Goal: Task Accomplishment & Management: Manage account settings

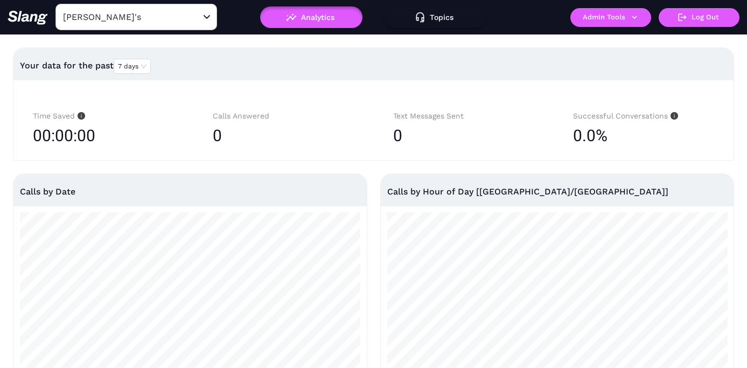
click at [153, 17] on input "[PERSON_NAME]'s" at bounding box center [119, 17] width 118 height 17
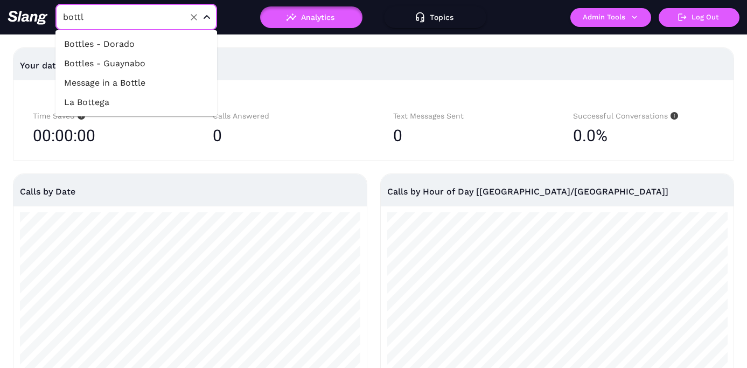
type input "bottle"
click at [155, 38] on li "Bottles - Dorado" at bounding box center [136, 43] width 162 height 19
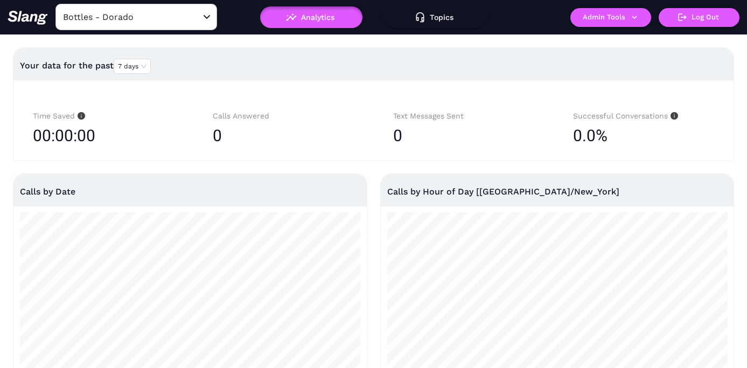
click at [620, 19] on button "Admin Tools" at bounding box center [610, 17] width 81 height 19
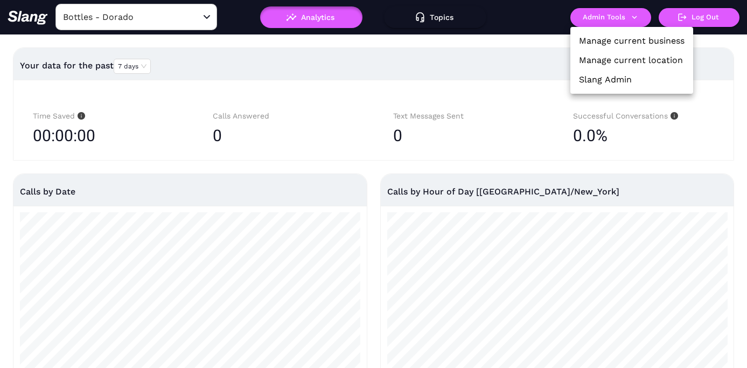
click at [618, 55] on link "Manage current location" at bounding box center [631, 60] width 104 height 13
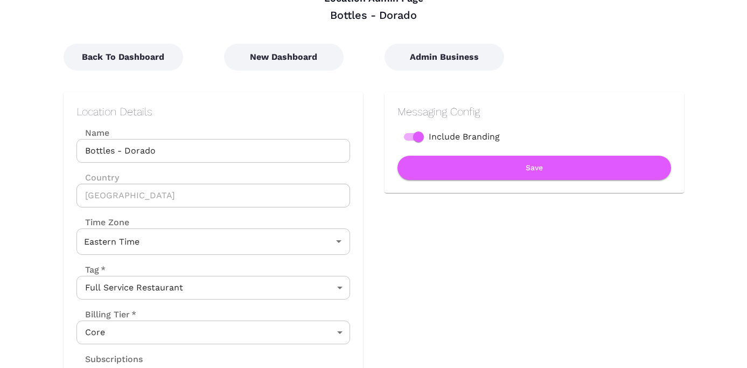
scroll to position [90, 0]
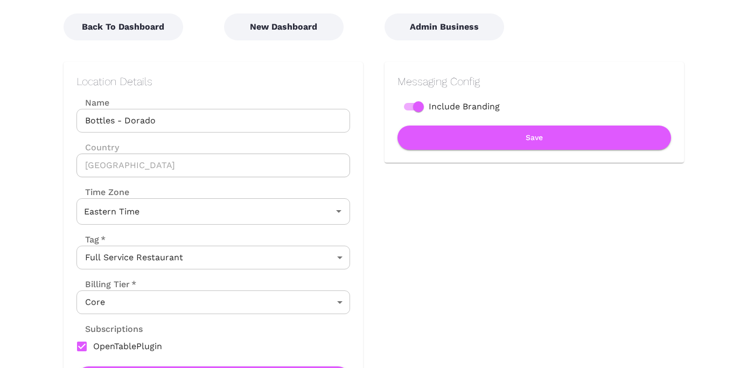
click at [273, 225] on div "Location Details Name Bottles - Dorado Name Country [GEOGRAPHIC_DATA] Country T…" at bounding box center [213, 233] width 274 height 316
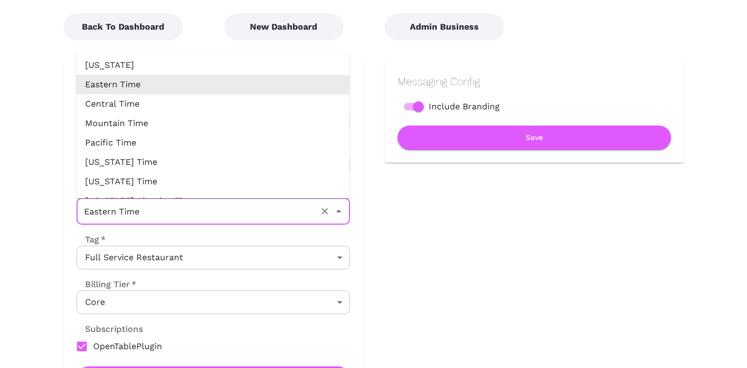
click at [273, 217] on input "Eastern Time" at bounding box center [198, 211] width 234 height 17
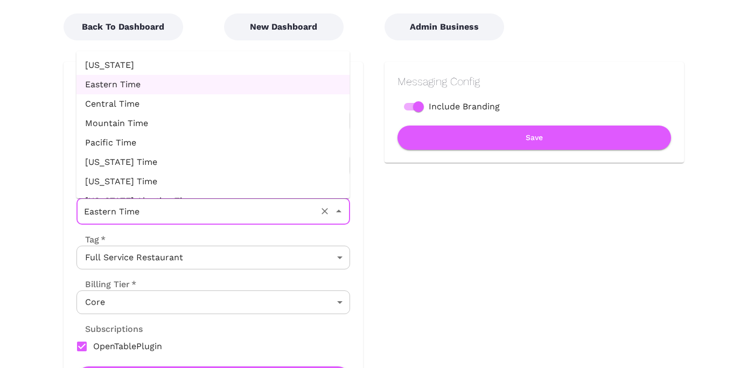
click at [222, 67] on li "[US_STATE]" at bounding box center [213, 64] width 274 height 19
type input "[US_STATE]"
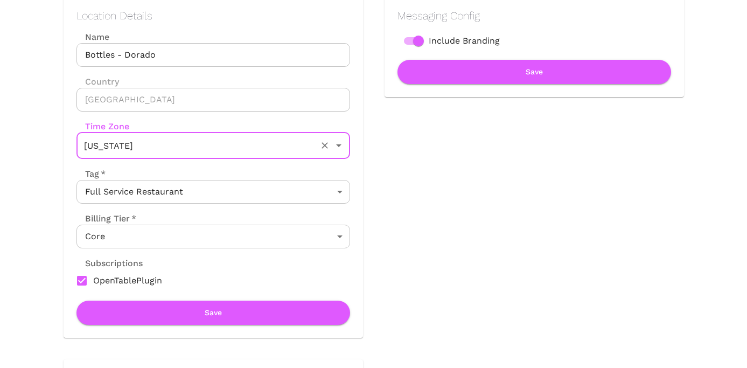
scroll to position [182, 0]
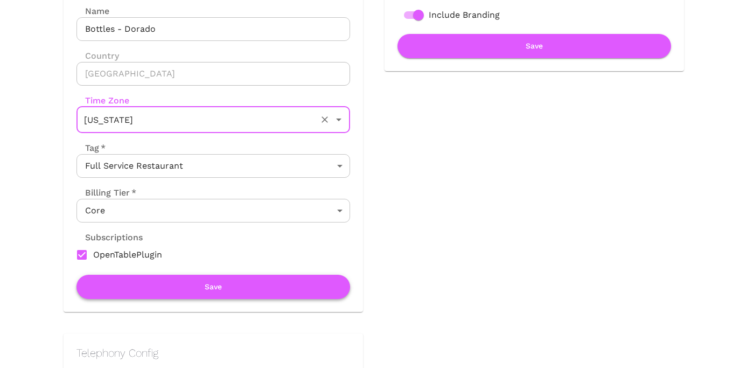
click at [206, 283] on button "Save" at bounding box center [213, 287] width 274 height 24
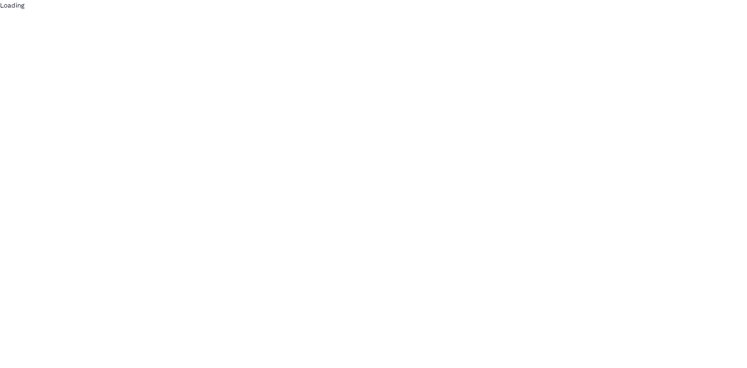
scroll to position [0, 0]
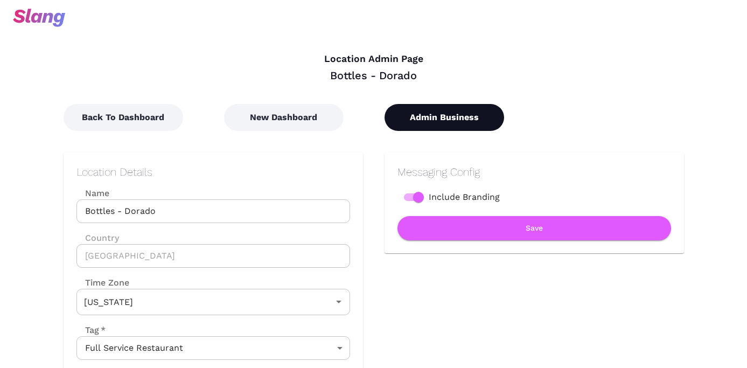
click at [450, 119] on button "Admin Business" at bounding box center [445, 117] width 120 height 27
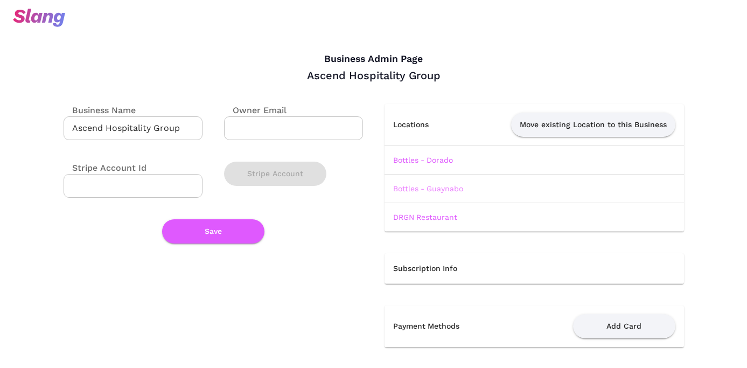
click at [414, 187] on link "Bottles - Guaynabo" at bounding box center [428, 188] width 70 height 9
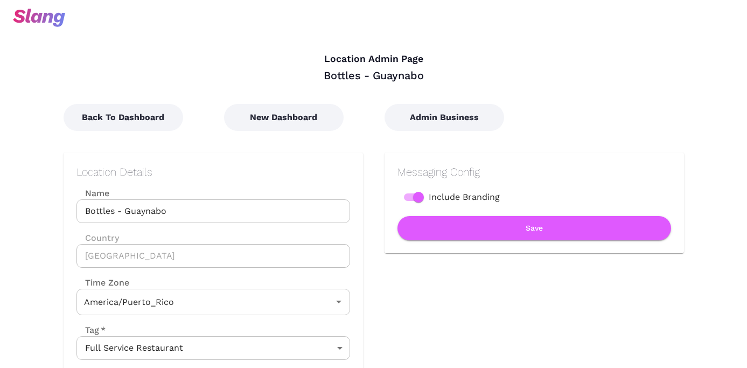
type input "[US_STATE]"
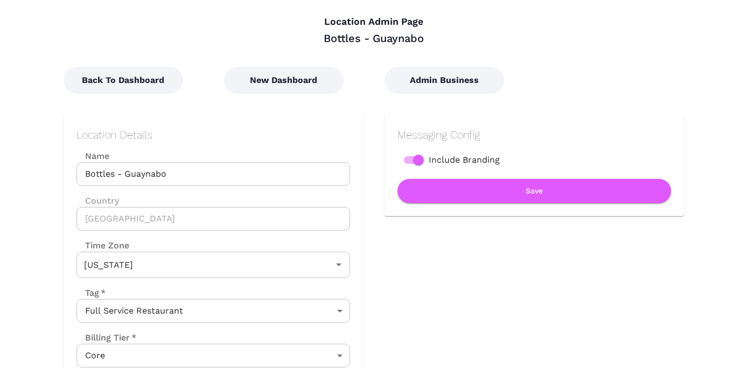
scroll to position [36, 0]
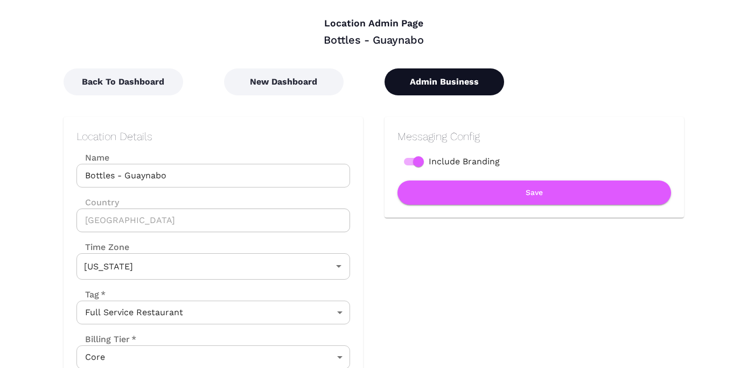
click at [441, 86] on button "Admin Business" at bounding box center [445, 81] width 120 height 27
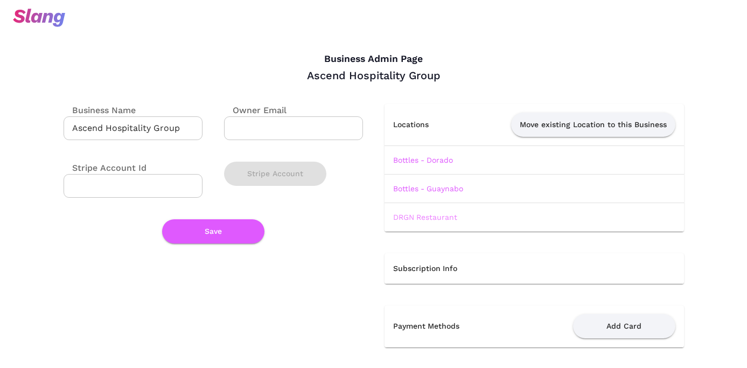
click at [428, 219] on link "DRGN Restaurant" at bounding box center [425, 217] width 64 height 9
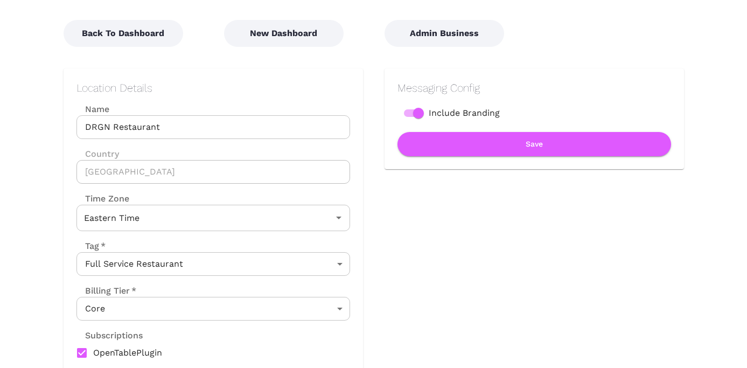
scroll to position [83, 0]
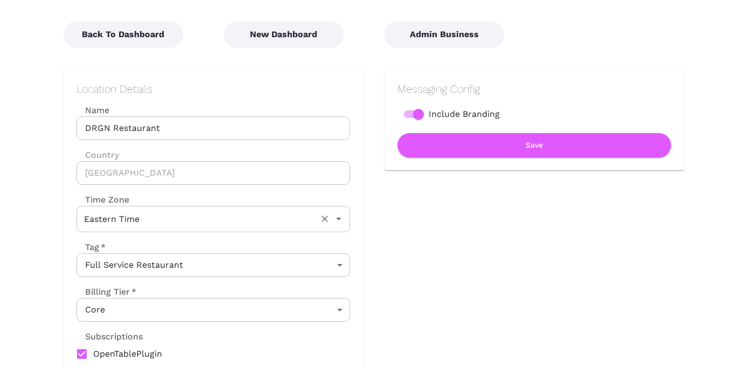
click at [318, 214] on button "Clear" at bounding box center [324, 218] width 15 height 15
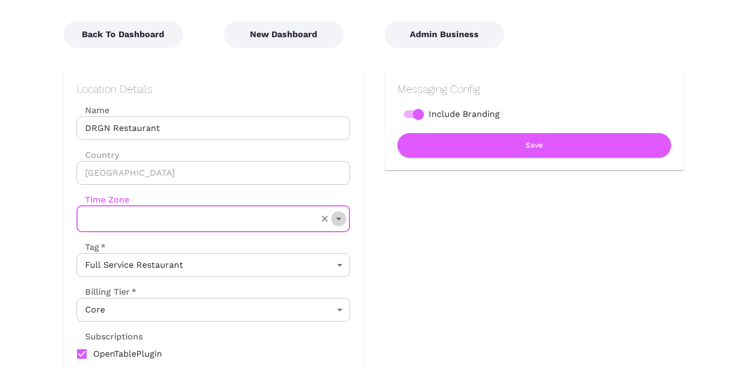
click at [335, 218] on icon "Open" at bounding box center [338, 218] width 13 height 13
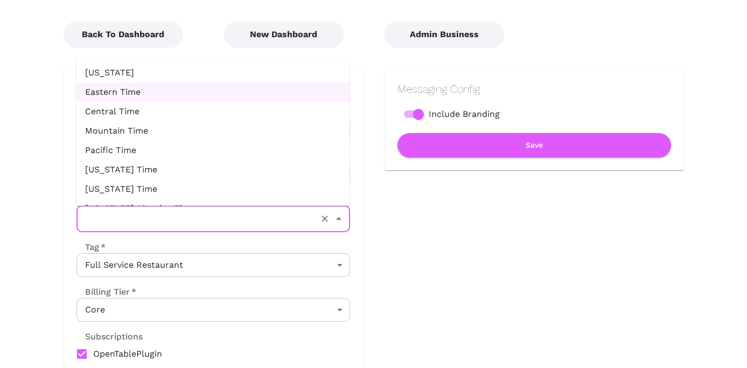
click at [229, 76] on li "[US_STATE]" at bounding box center [213, 72] width 274 height 19
type input "[US_STATE]"
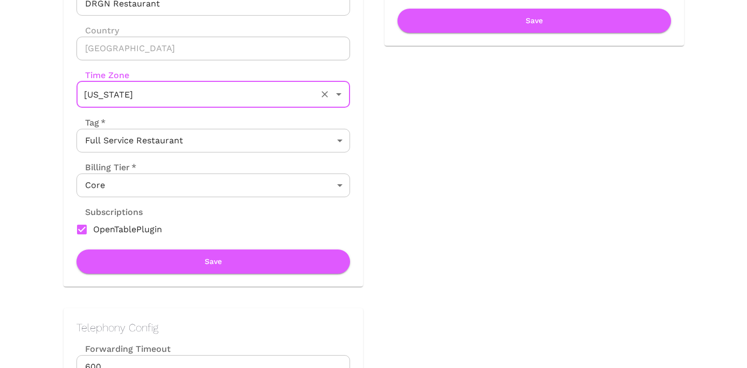
scroll to position [222, 0]
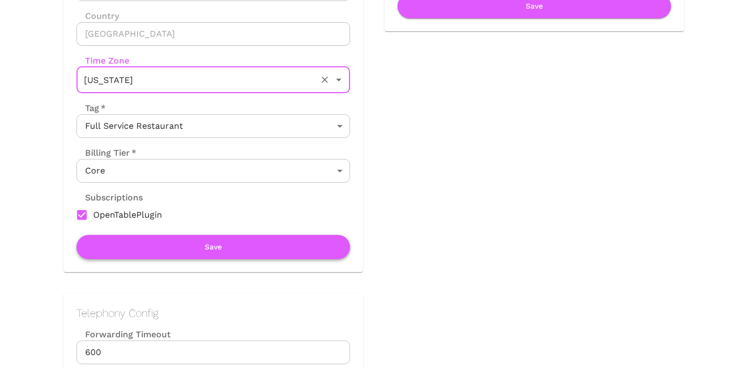
click at [224, 251] on button "Save" at bounding box center [213, 247] width 274 height 24
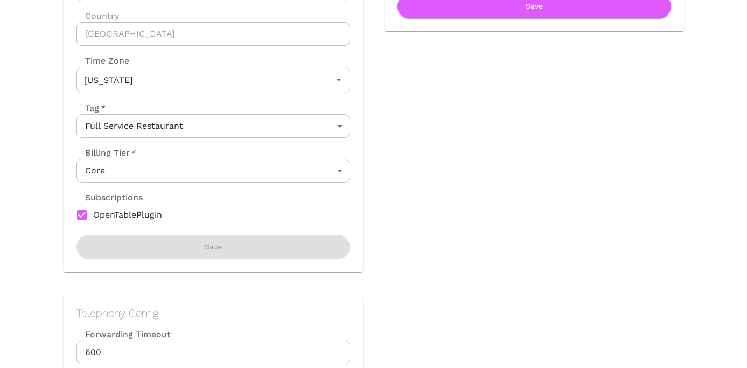
scroll to position [0, 0]
